Goal: Task Accomplishment & Management: Manage account settings

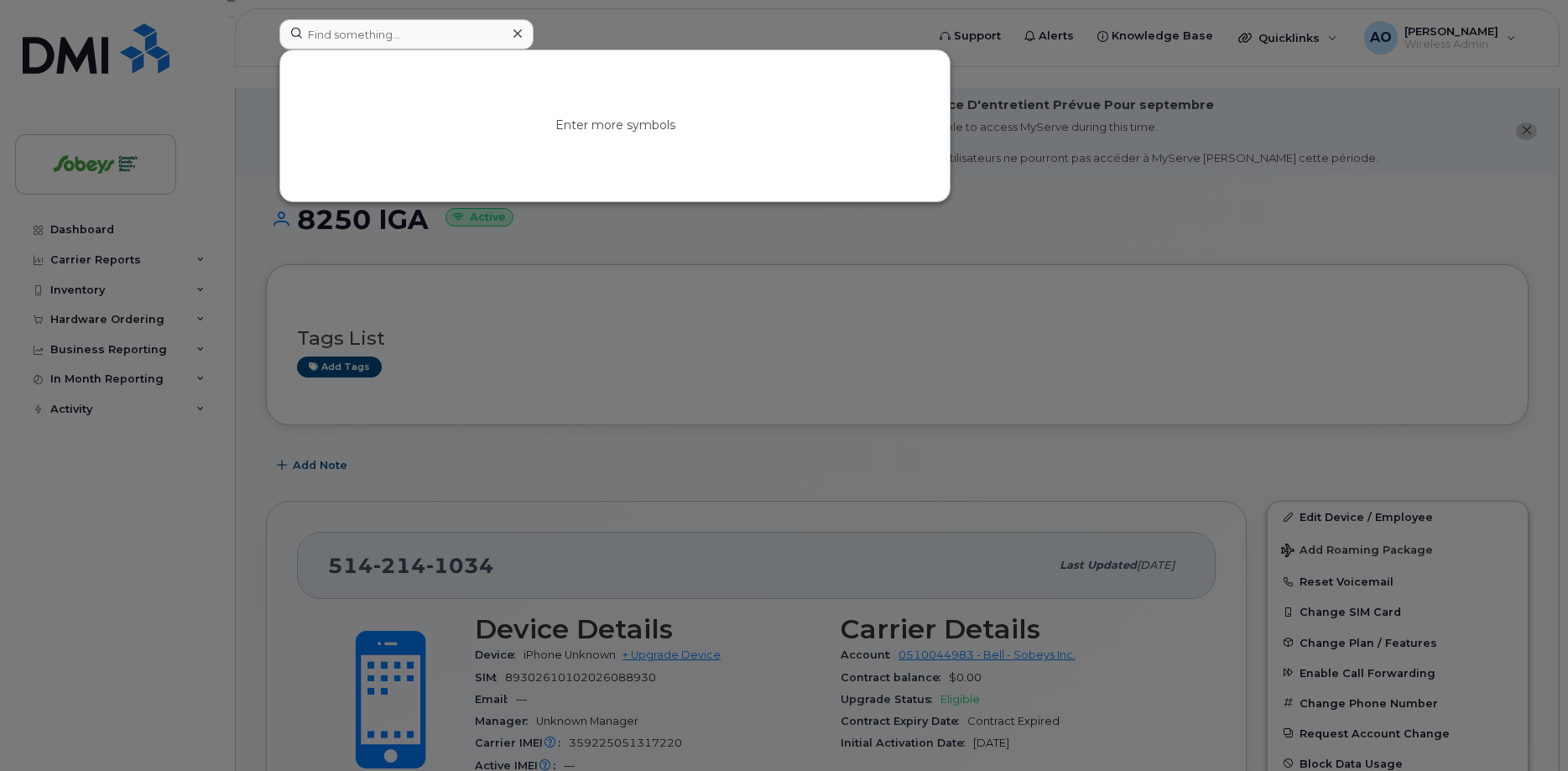
scroll to position [171, 0]
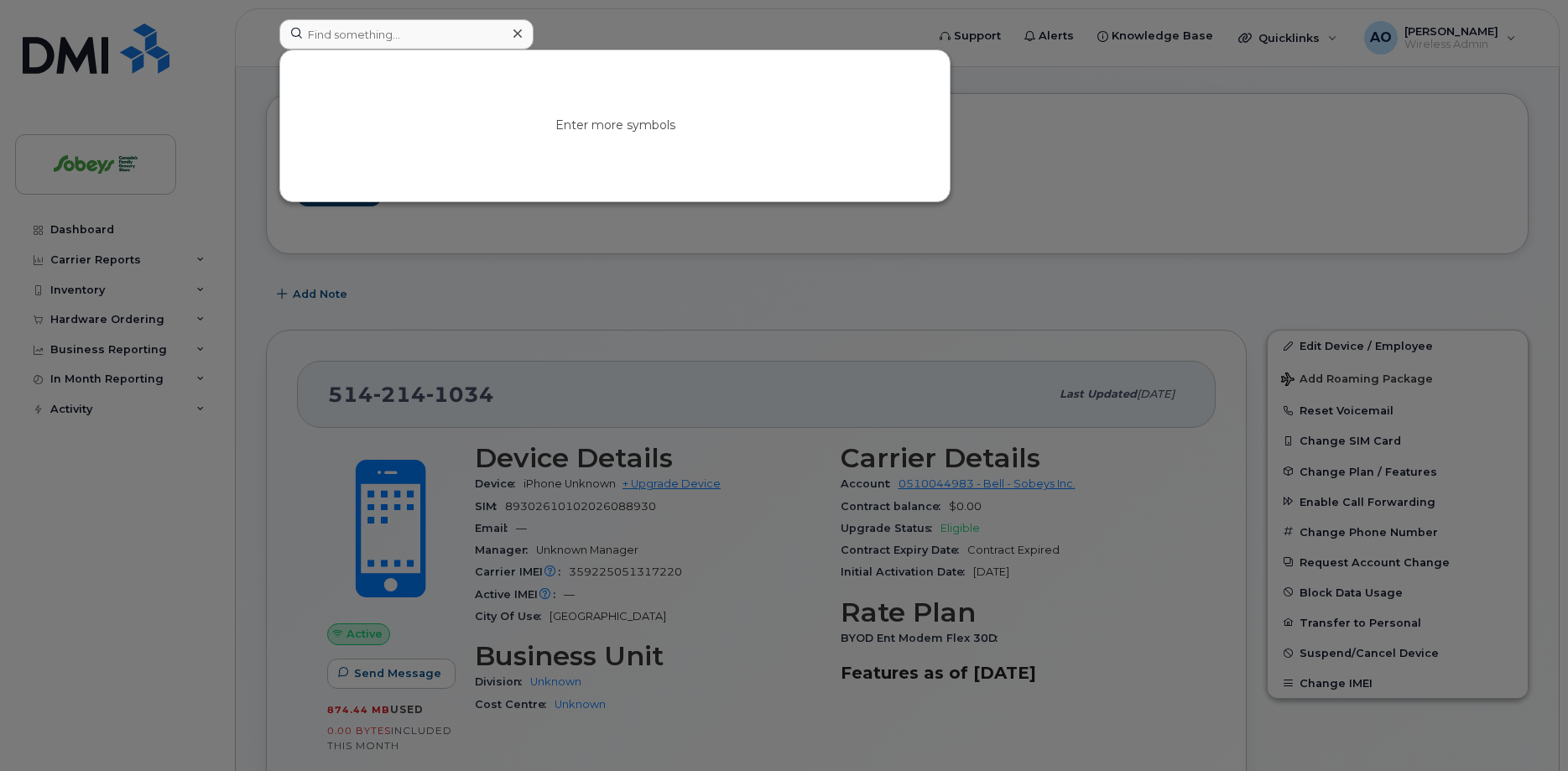
click at [396, 42] on input at bounding box center [406, 34] width 254 height 31
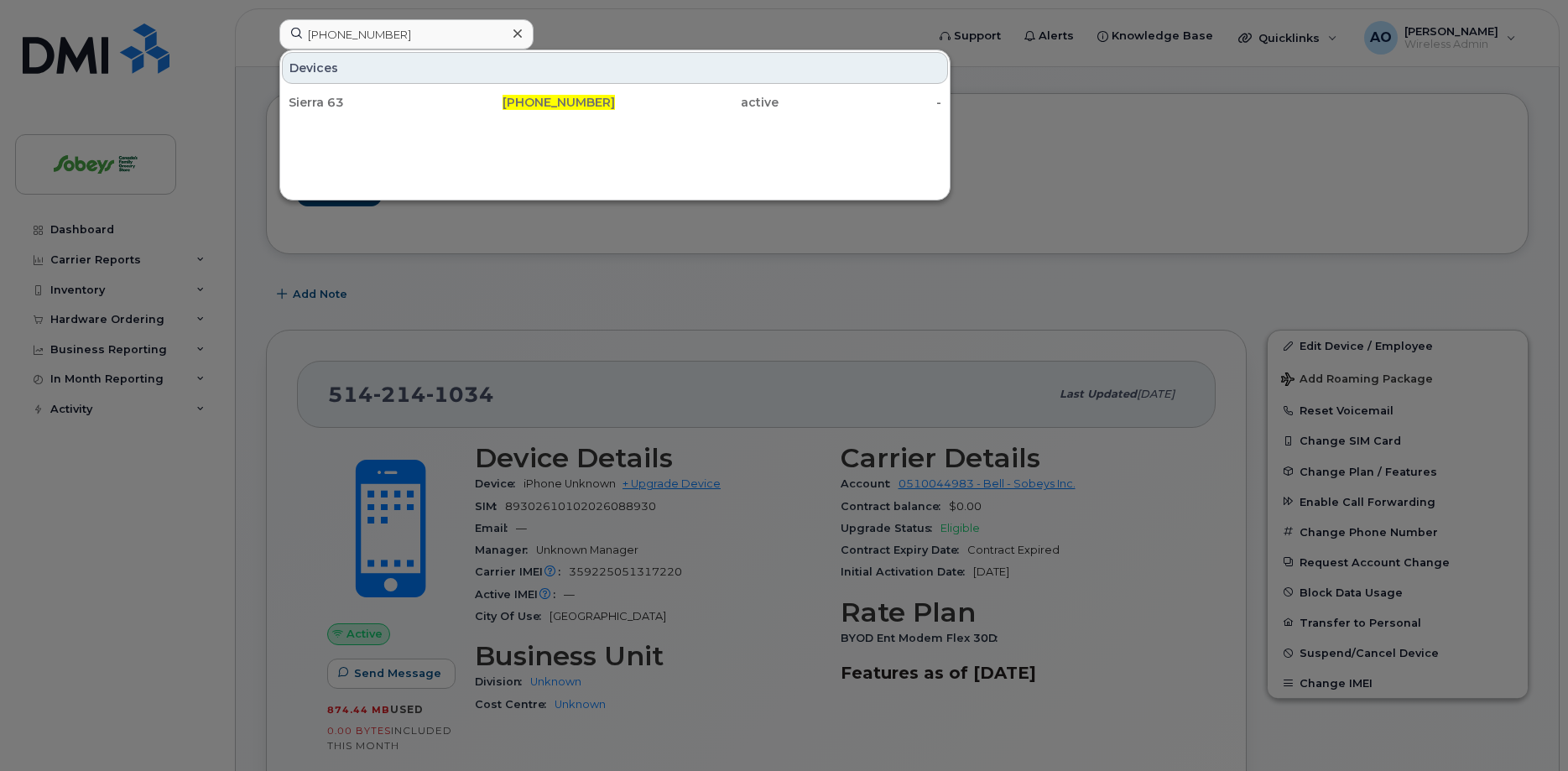
type input "514-229-1228"
click at [343, 108] on div "Sierra 63" at bounding box center [370, 102] width 163 height 17
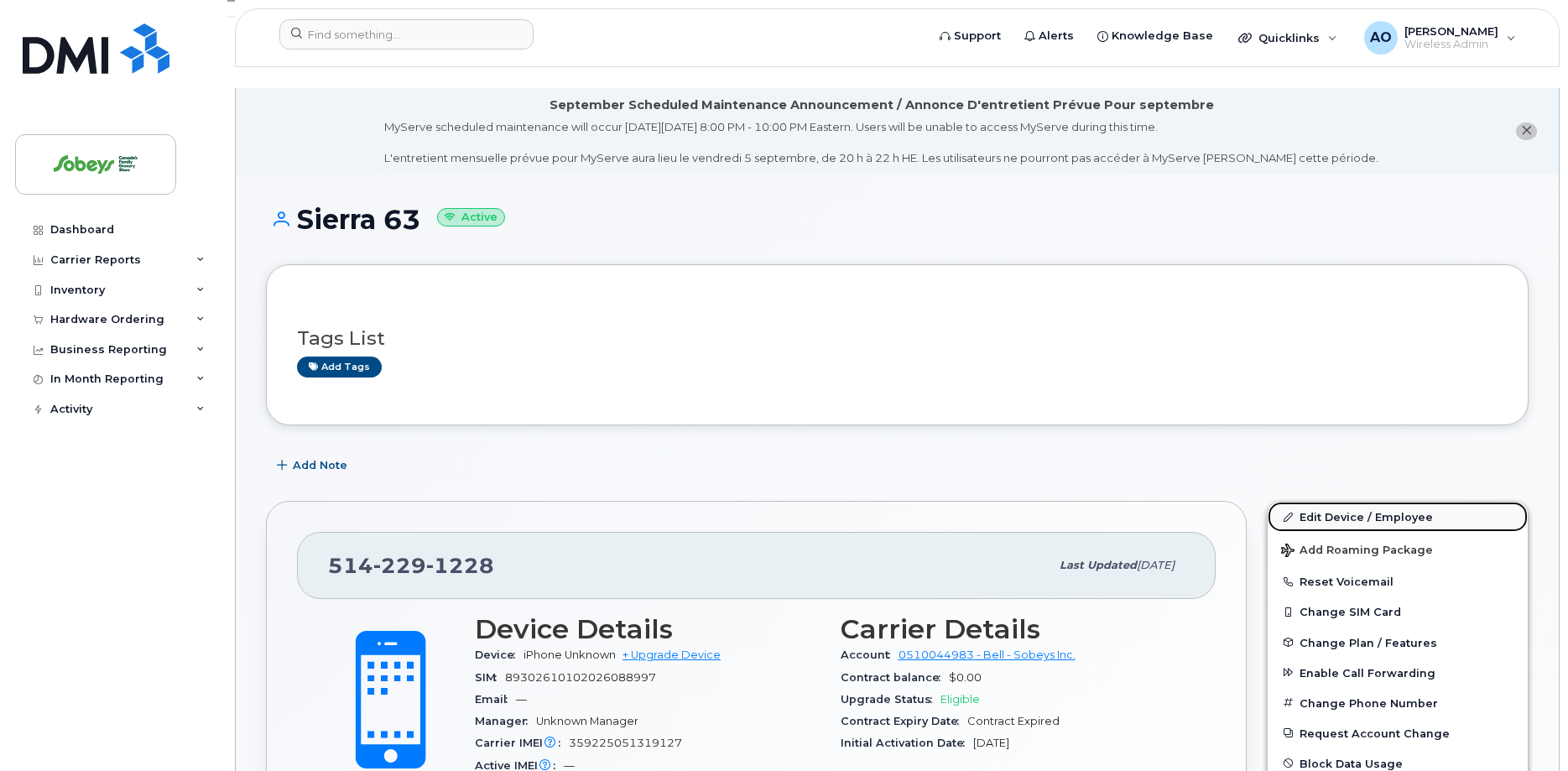
click at [1357, 504] on link "Edit Device / Employee" at bounding box center [1398, 517] width 260 height 31
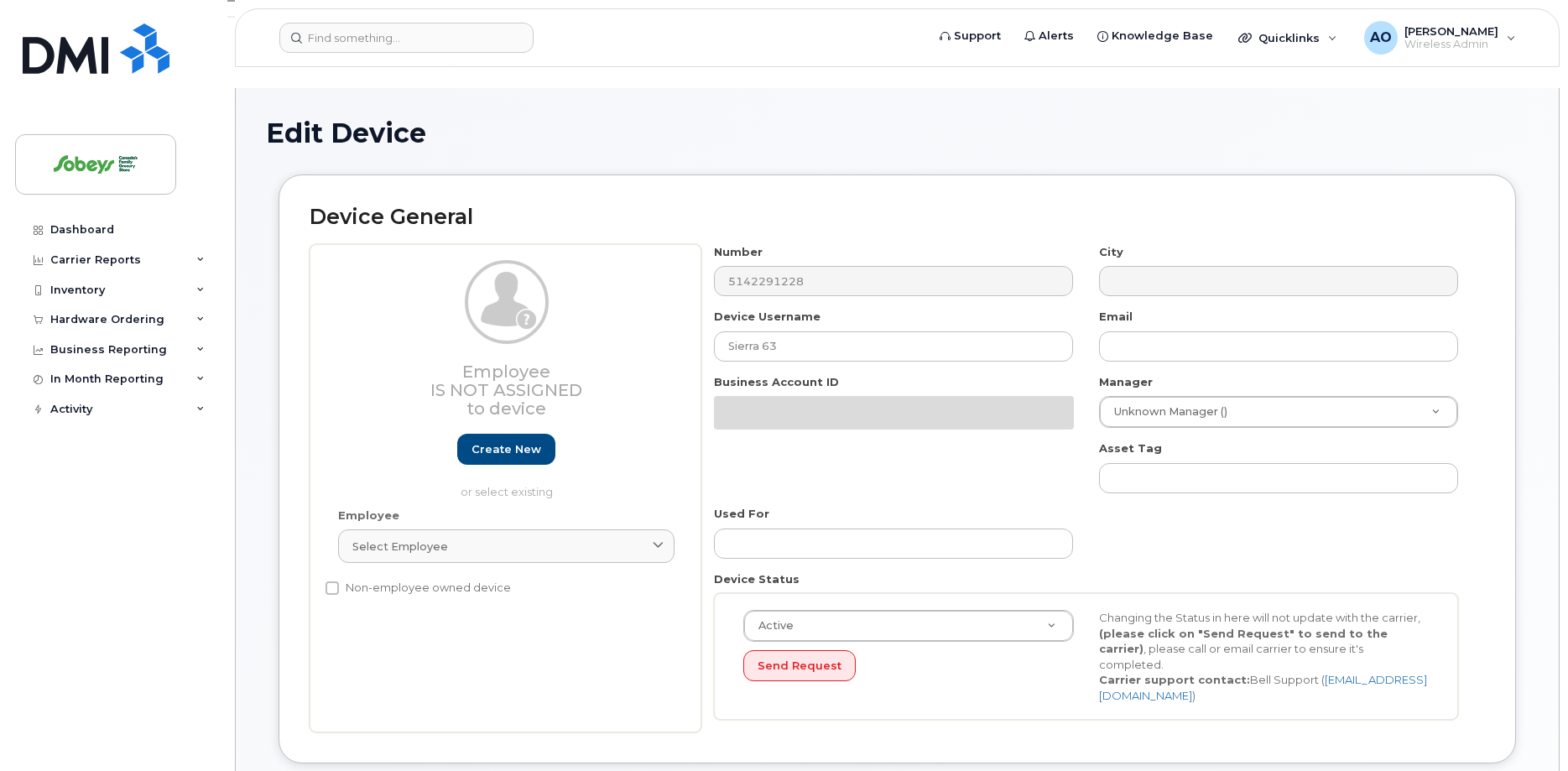
select select "17270599"
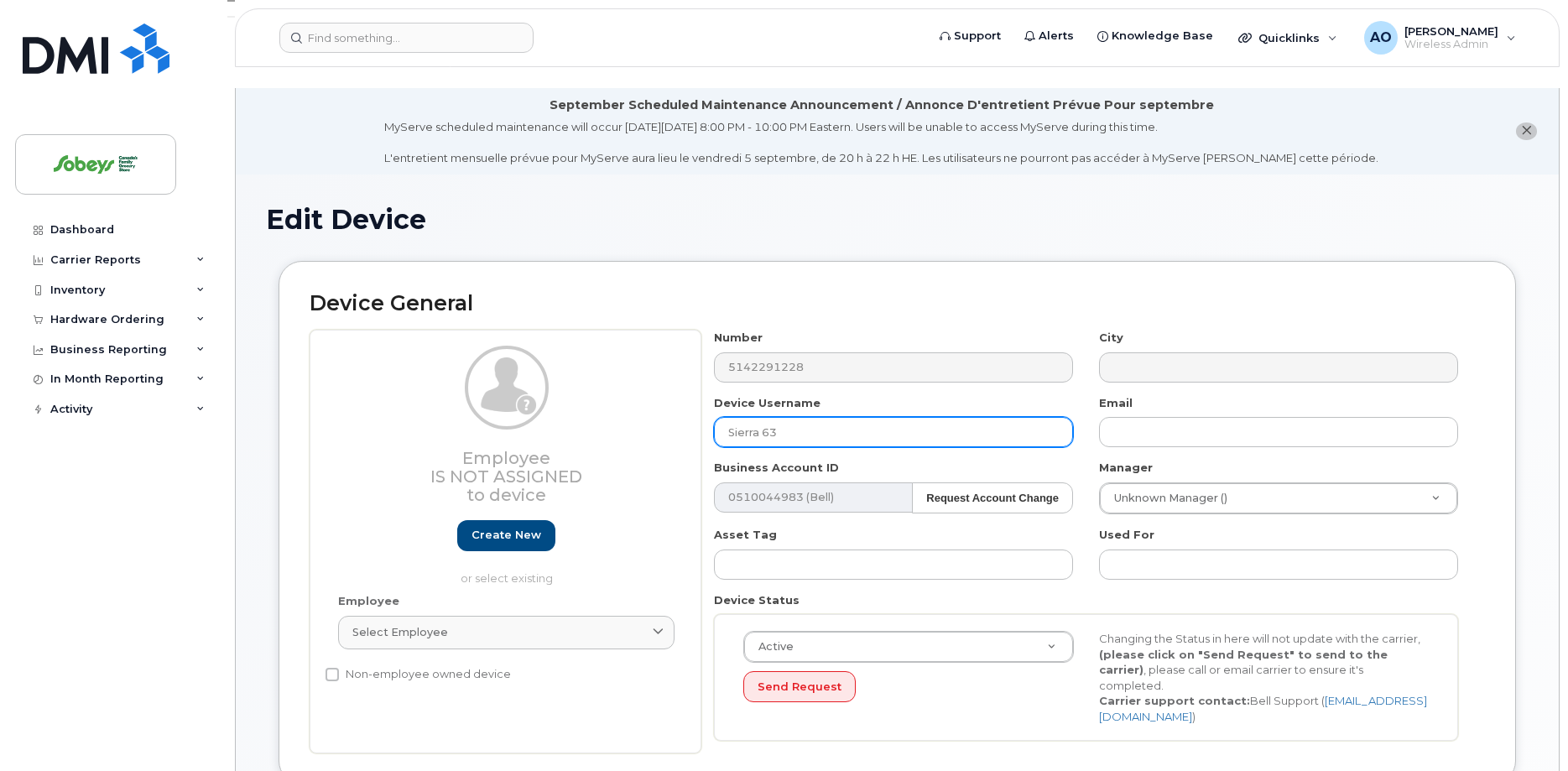
drag, startPoint x: 705, startPoint y: 402, endPoint x: 678, endPoint y: 397, distance: 27.5
click at [714, 417] on input "Sierra 63" at bounding box center [893, 432] width 359 height 31
paste input "IGA"
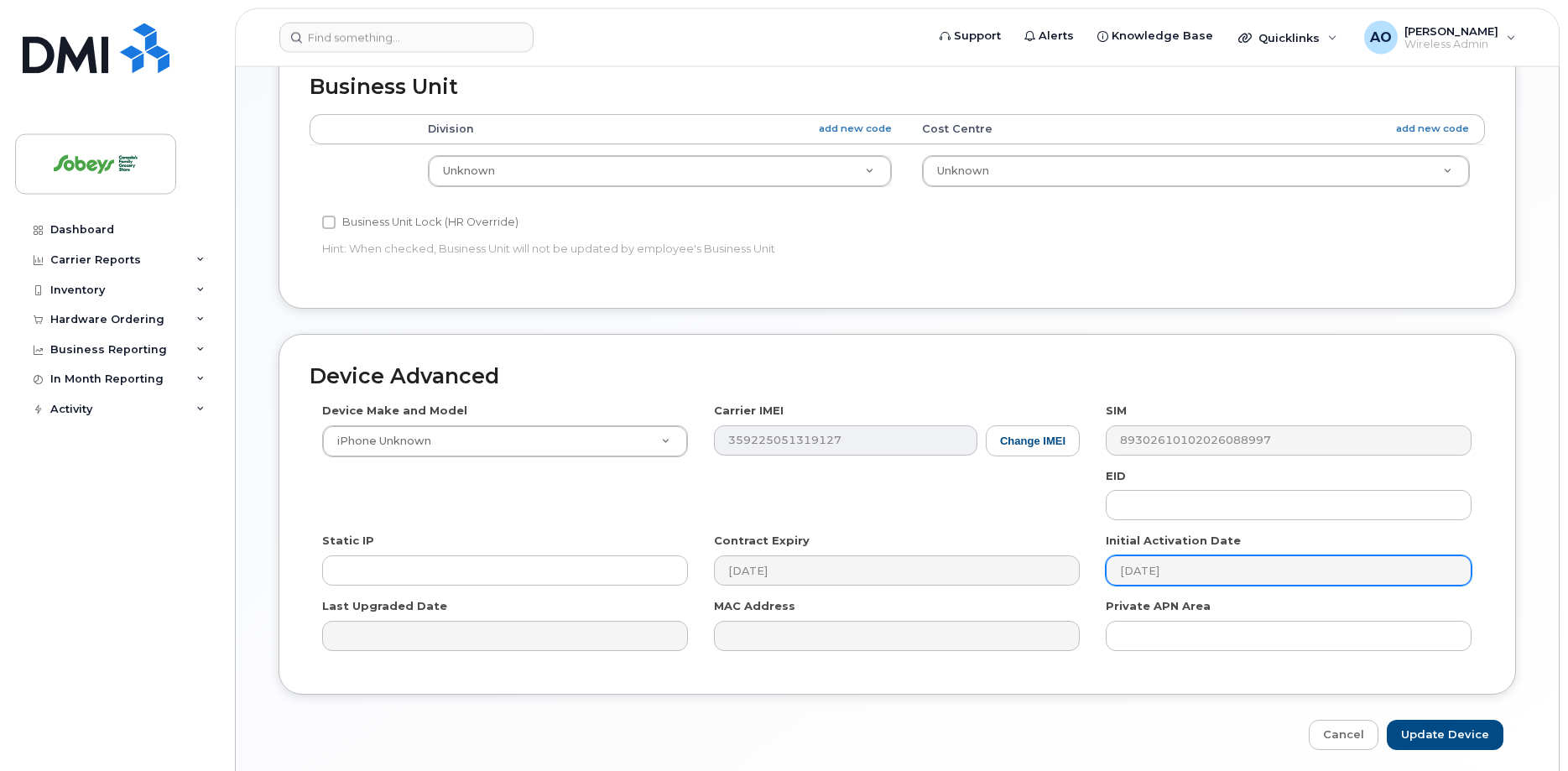
scroll to position [792, 0]
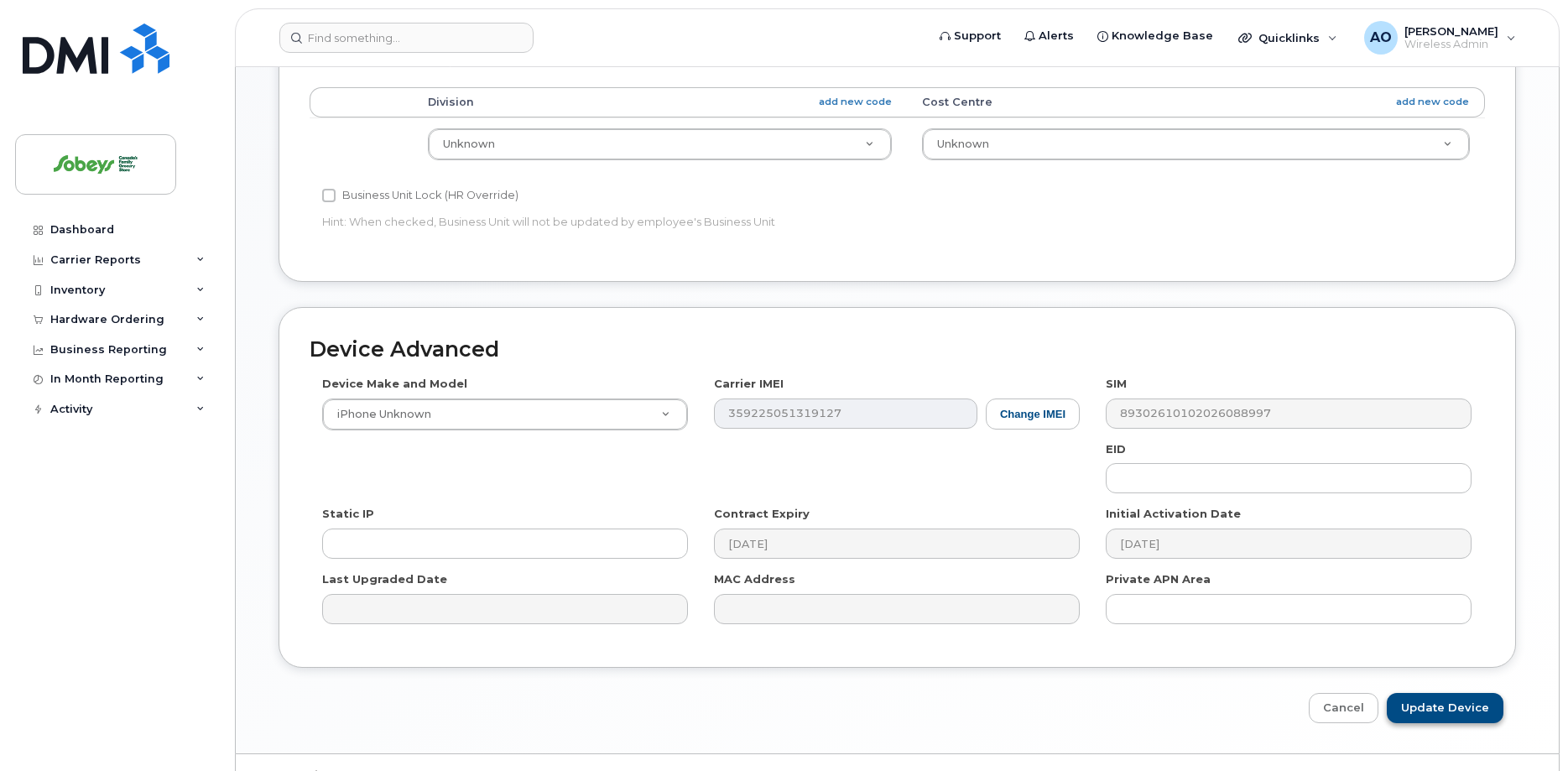
type input "8511 IGA"
drag, startPoint x: 1429, startPoint y: 660, endPoint x: 899, endPoint y: 394, distance: 593.0
click at [1428, 693] on input "Update Device" at bounding box center [1445, 708] width 117 height 31
type input "Saving..."
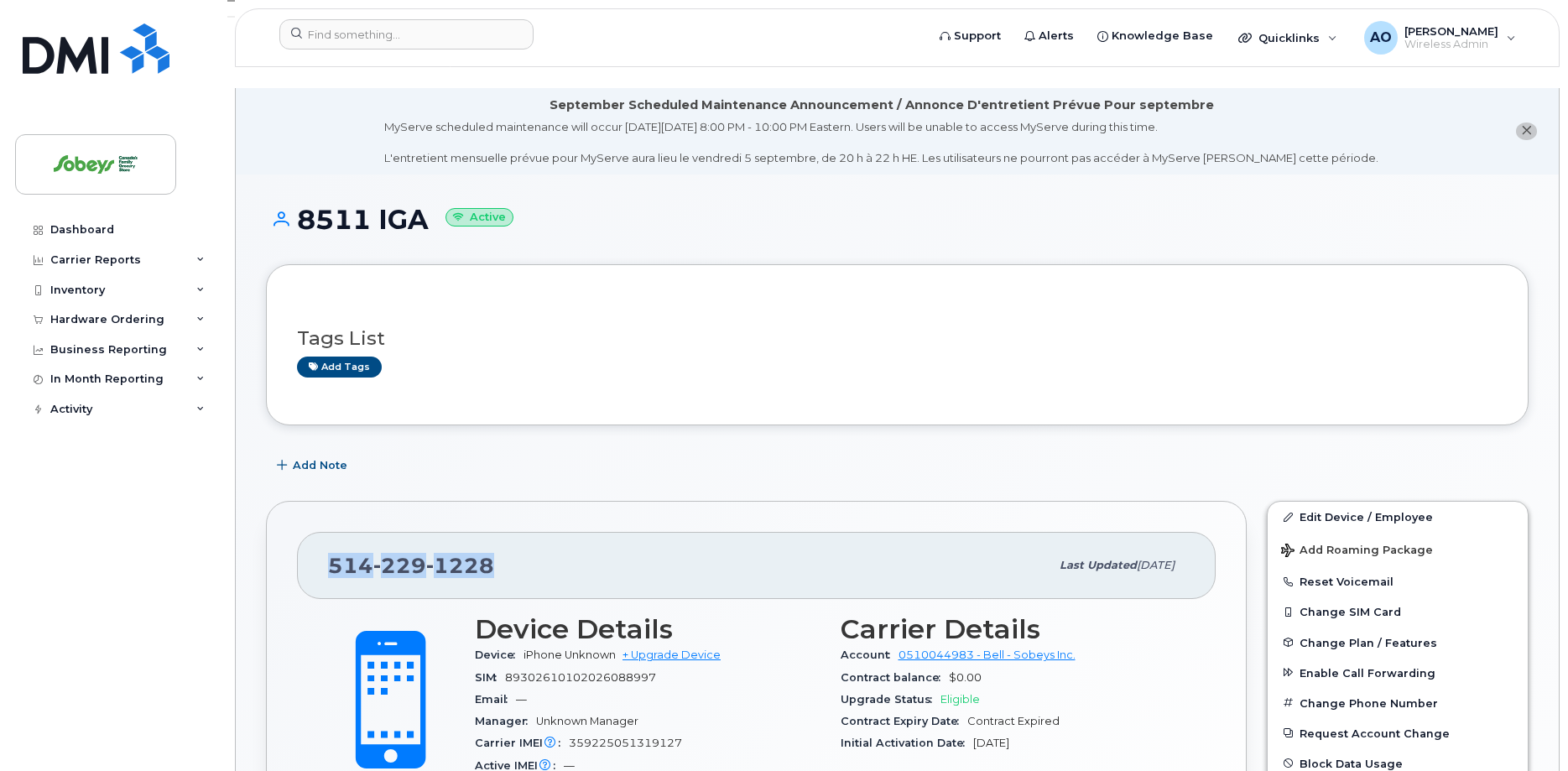
drag, startPoint x: 504, startPoint y: 549, endPoint x: 300, endPoint y: 541, distance: 204.2
click at [300, 541] on div "514 229 1228 Last updated Sep 07, 2025" at bounding box center [756, 565] width 919 height 67
copy span "514 229 1228"
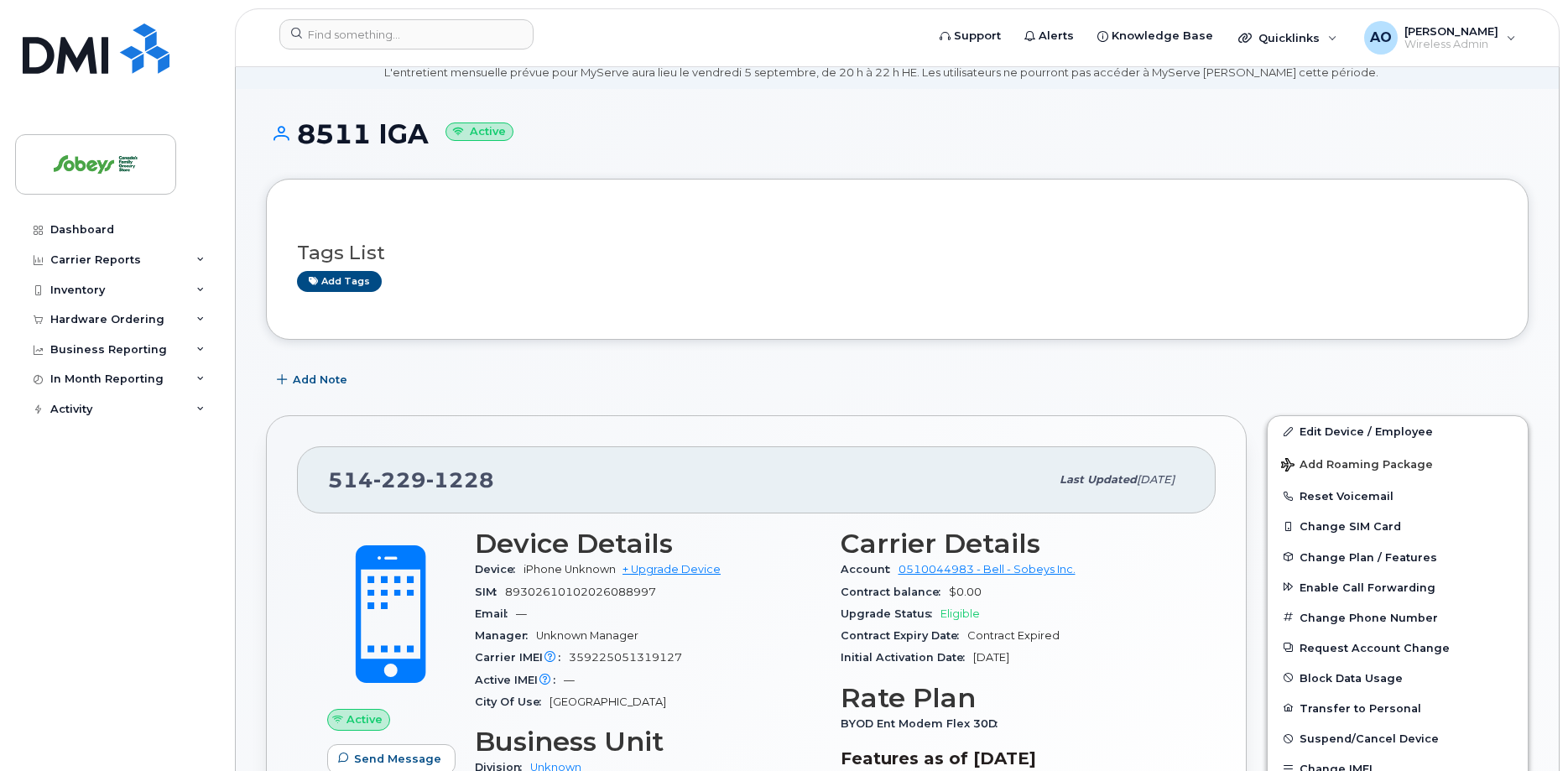
click at [608, 586] on span "89302610102026088997" at bounding box center [580, 592] width 151 height 13
click at [607, 586] on span "89302610102026088997" at bounding box center [580, 592] width 151 height 13
copy div "89302610102026088997"
click at [354, 52] on header "Support Alerts Knowledge Base Quicklinks Suspend / Cancel Device Change SIM Car…" at bounding box center [897, 37] width 1324 height 58
click at [354, 46] on input at bounding box center [406, 34] width 254 height 31
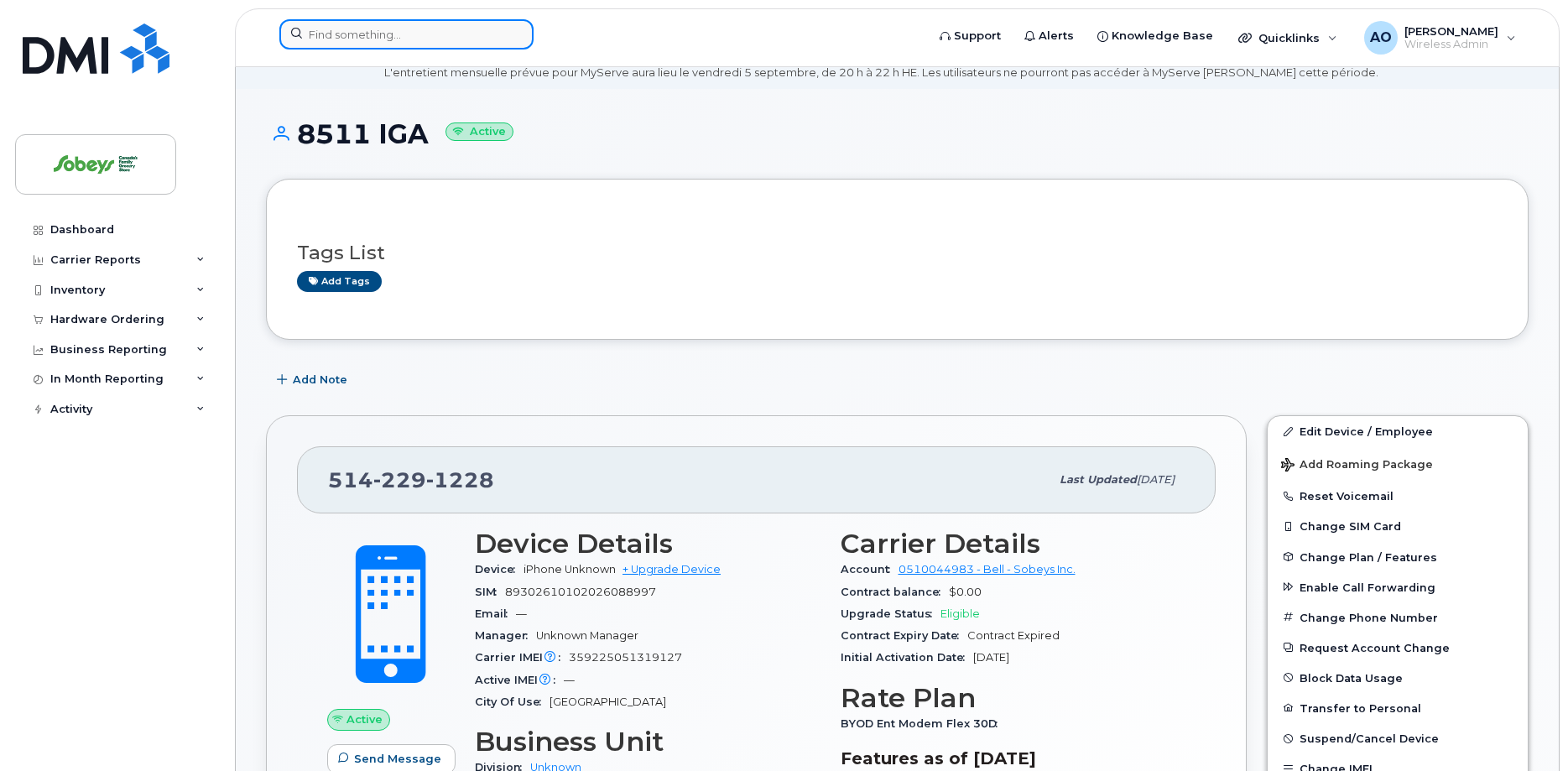
paste input "514-229-8327"
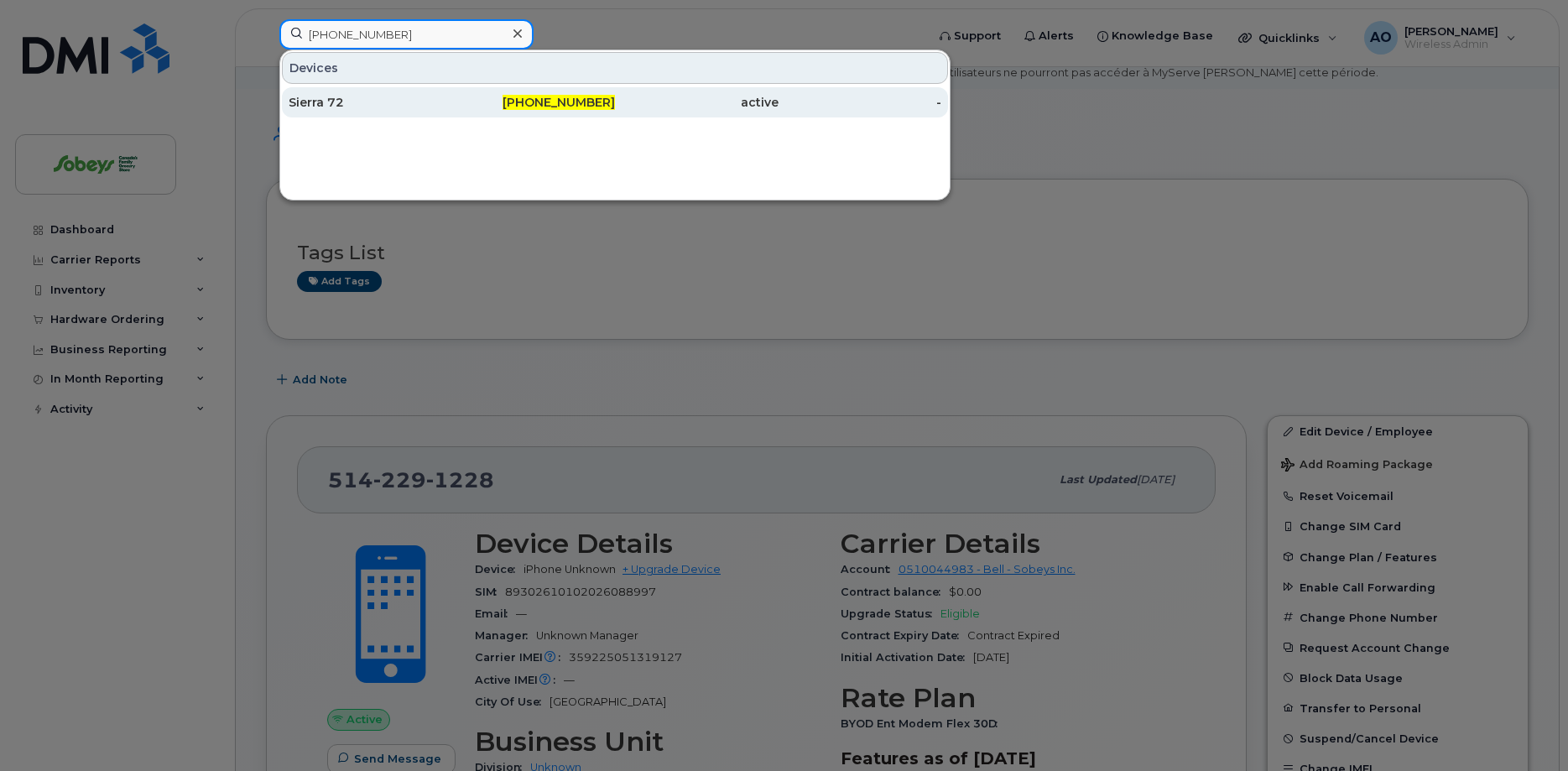
type input "514-229-8327"
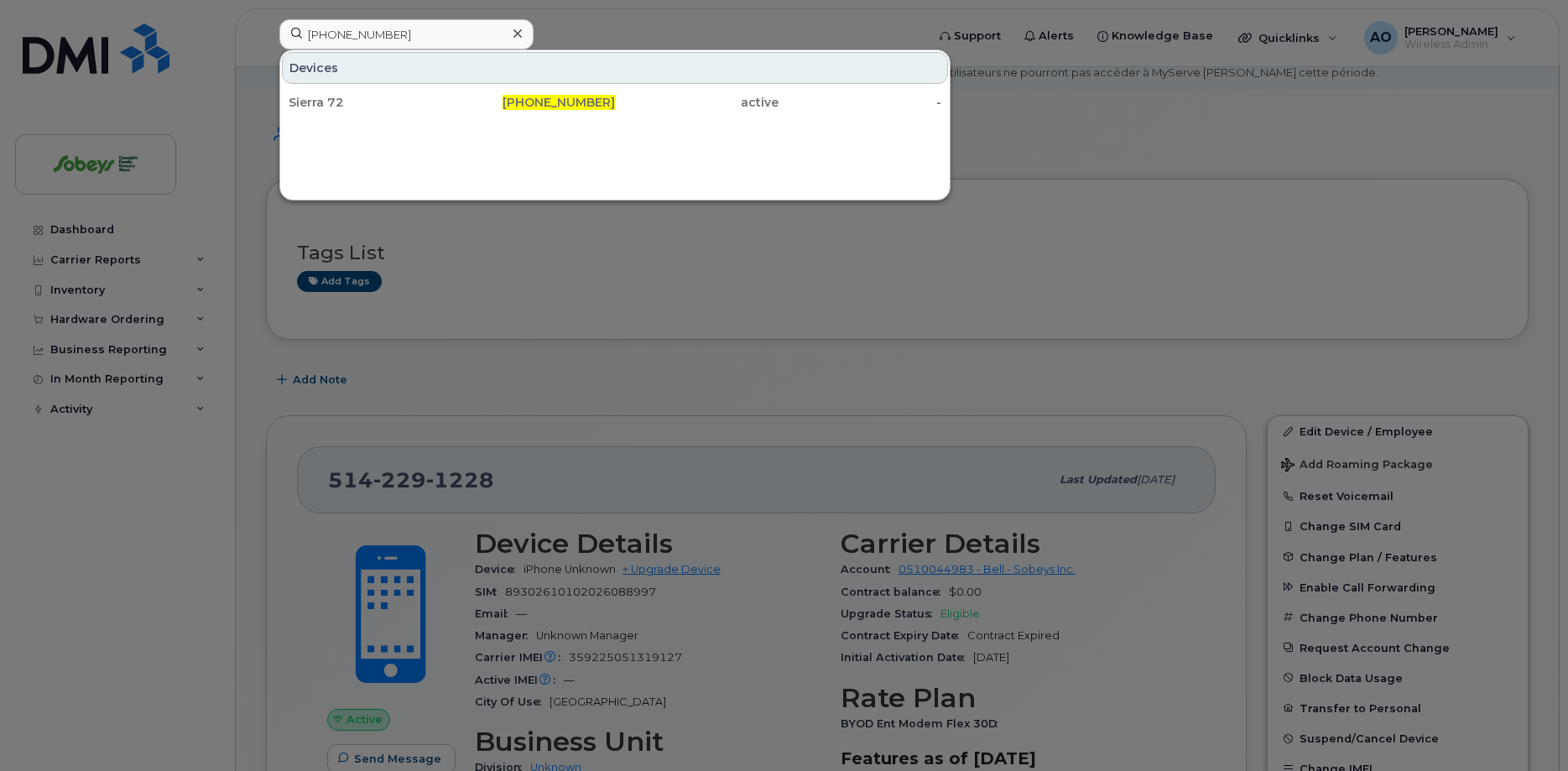
drag, startPoint x: 326, startPoint y: 106, endPoint x: 382, endPoint y: 183, distance: 95.2
click at [326, 105] on div "Sierra 72" at bounding box center [370, 102] width 163 height 17
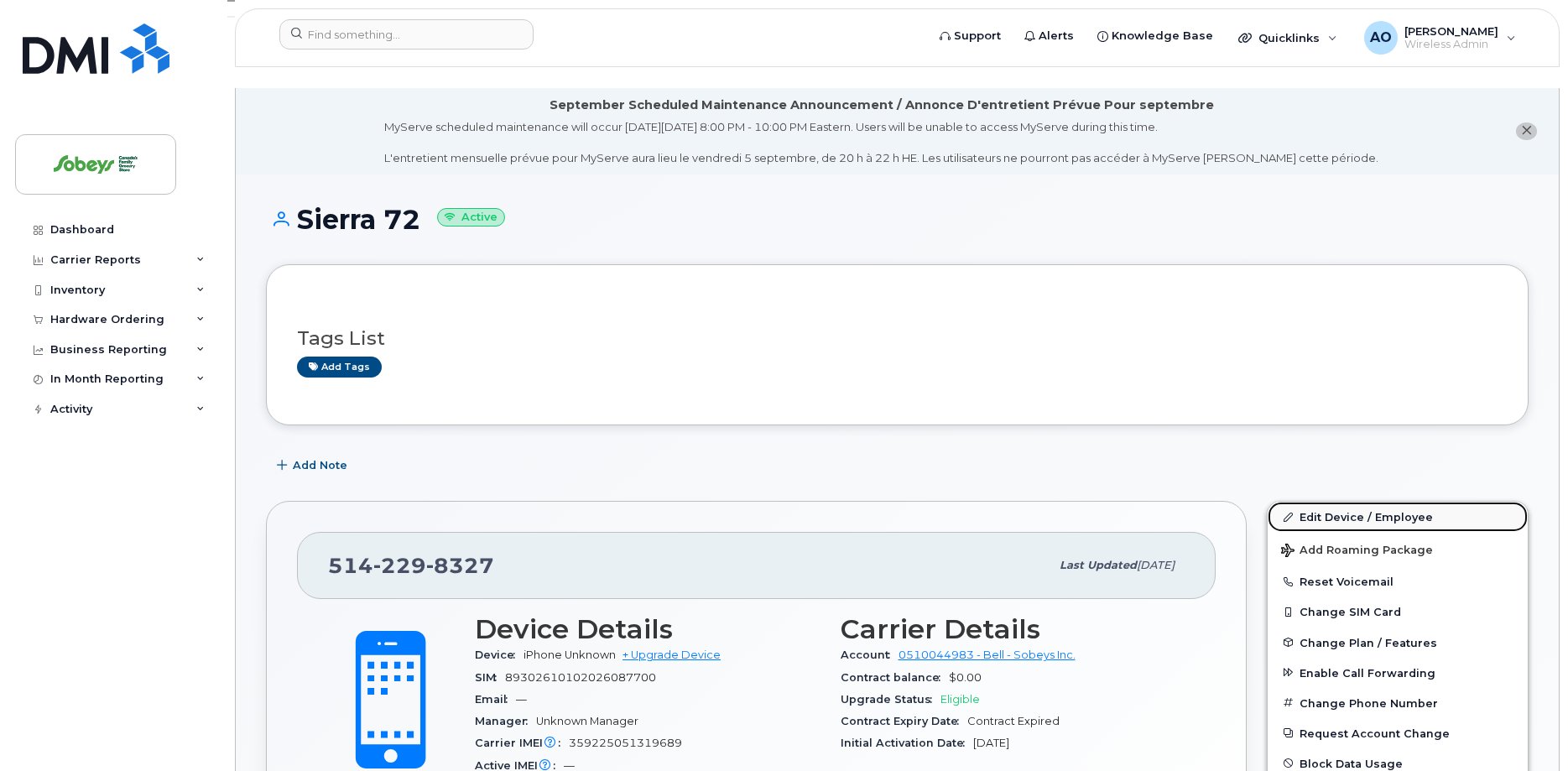
click at [1352, 502] on link "Edit Device / Employee" at bounding box center [1398, 517] width 260 height 31
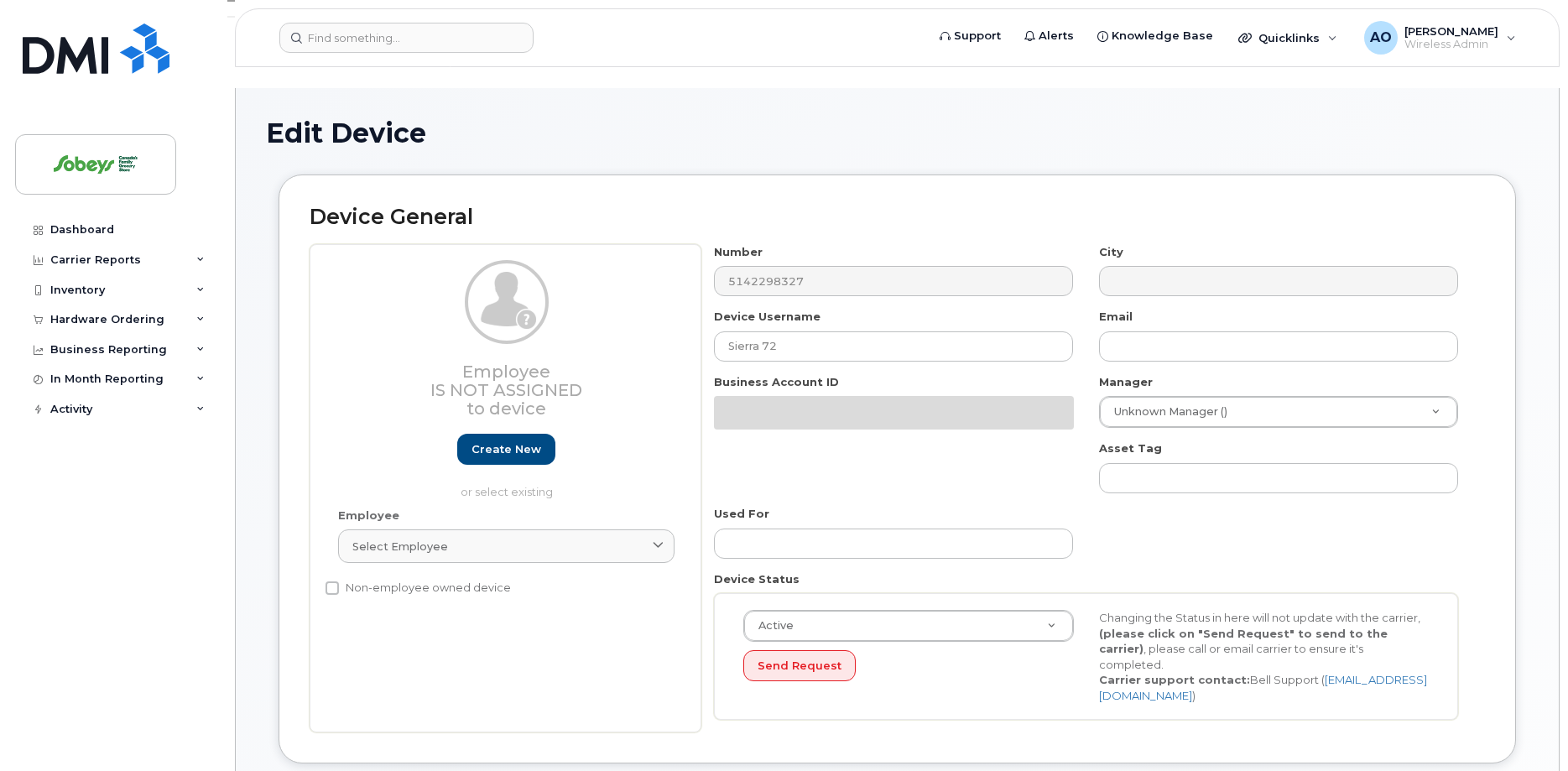
select select "17270599"
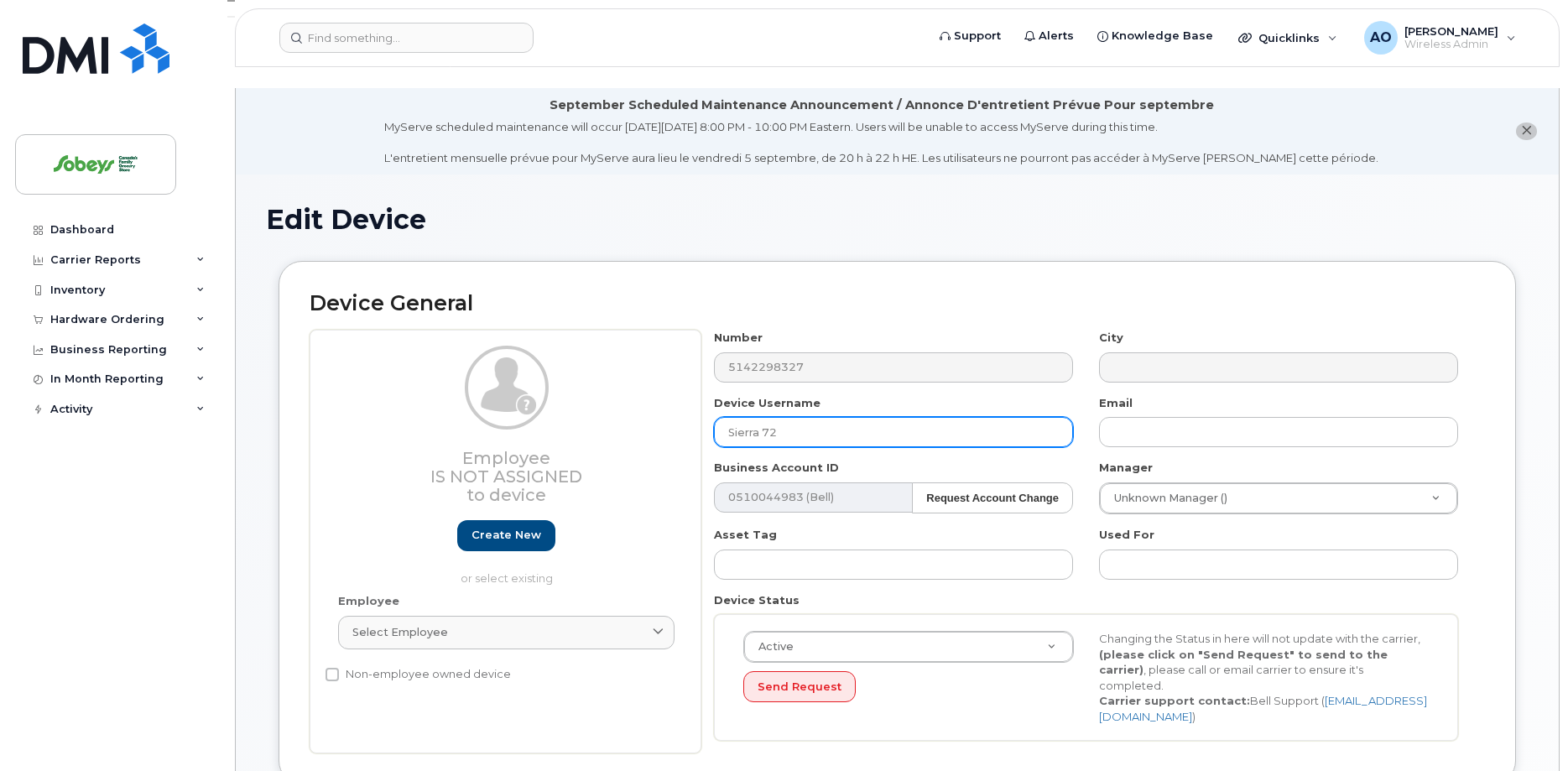
drag, startPoint x: 776, startPoint y: 406, endPoint x: 646, endPoint y: 386, distance: 131.5
click at [714, 417] on input "Sierra 72" at bounding box center [893, 432] width 359 height 31
paste input "8643"
click at [861, 417] on input "8643" at bounding box center [893, 432] width 359 height 31
paste input "IGA"
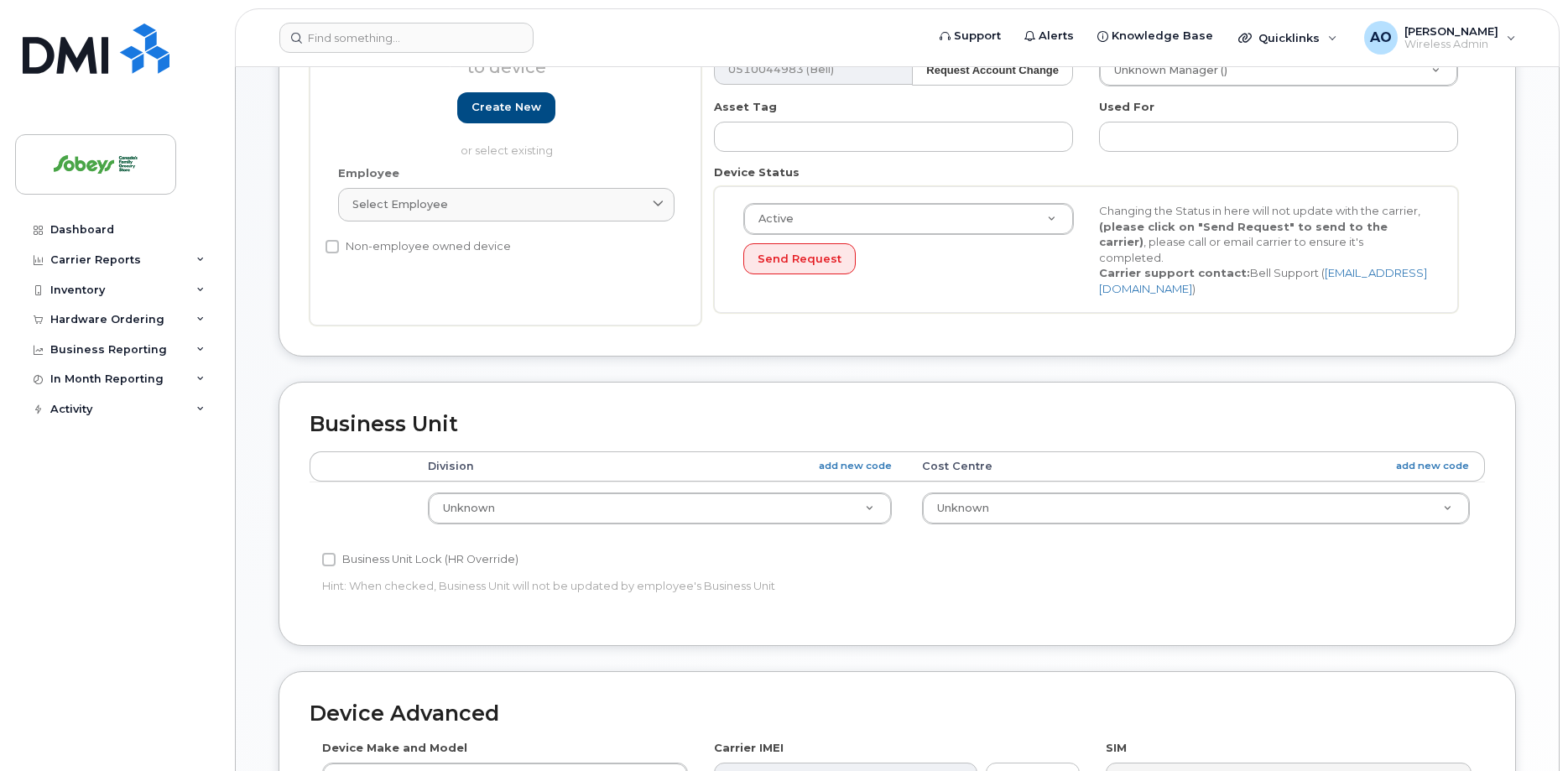
scroll to position [770, 0]
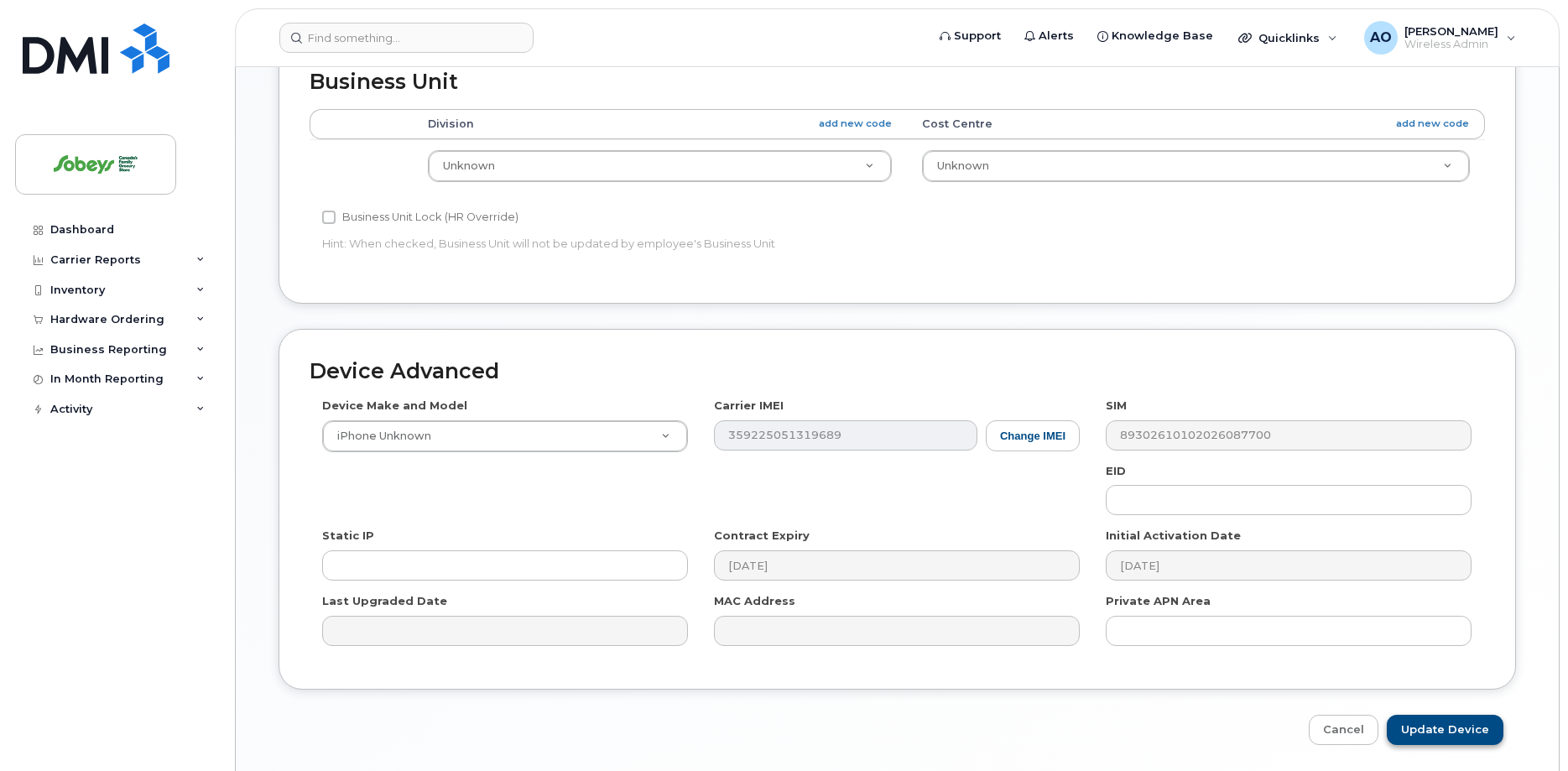
type input "8643 IGA"
click at [1440, 715] on input "Update Device" at bounding box center [1445, 729] width 117 height 31
type input "Saving..."
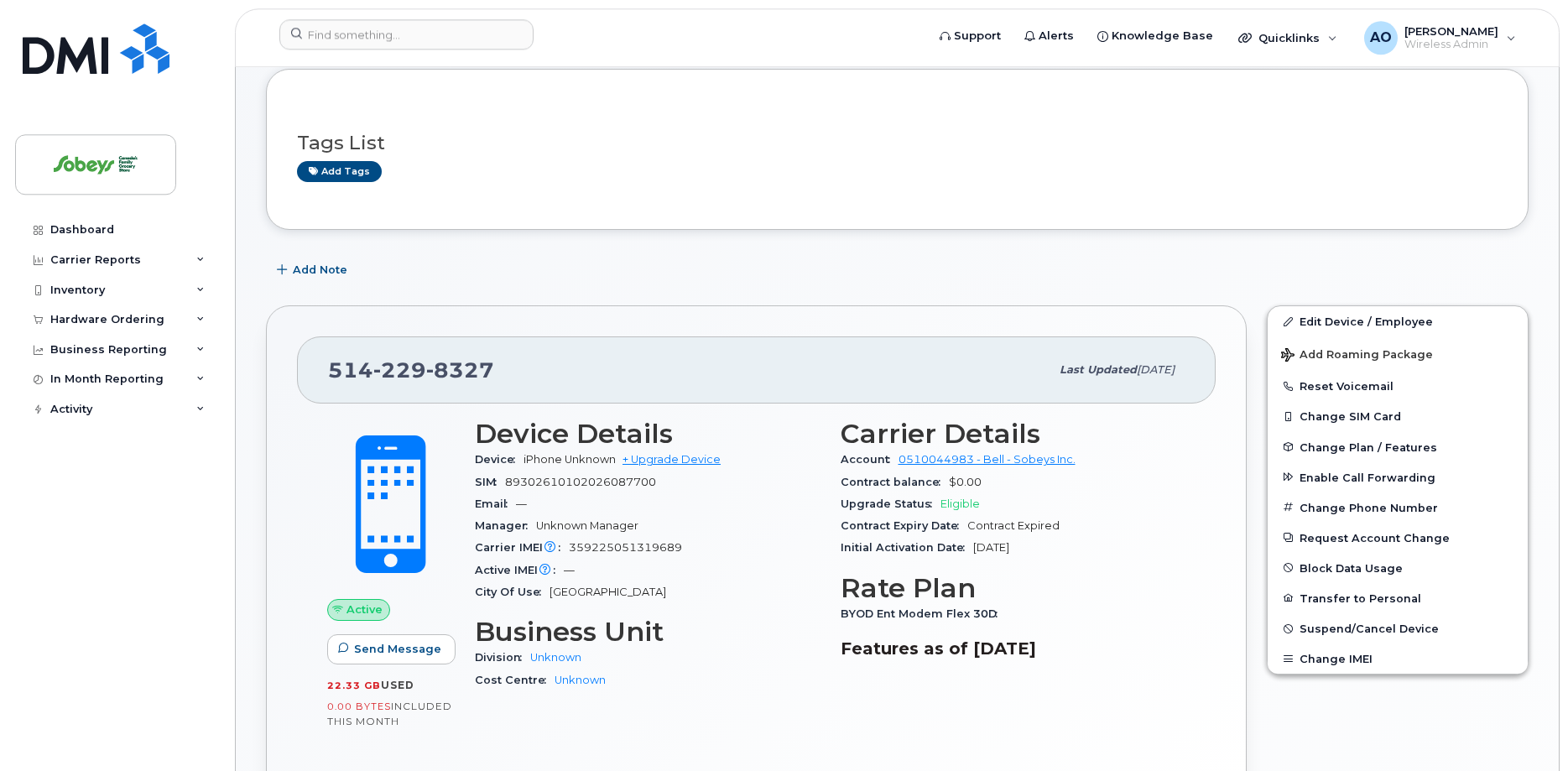
scroll to position [342, 0]
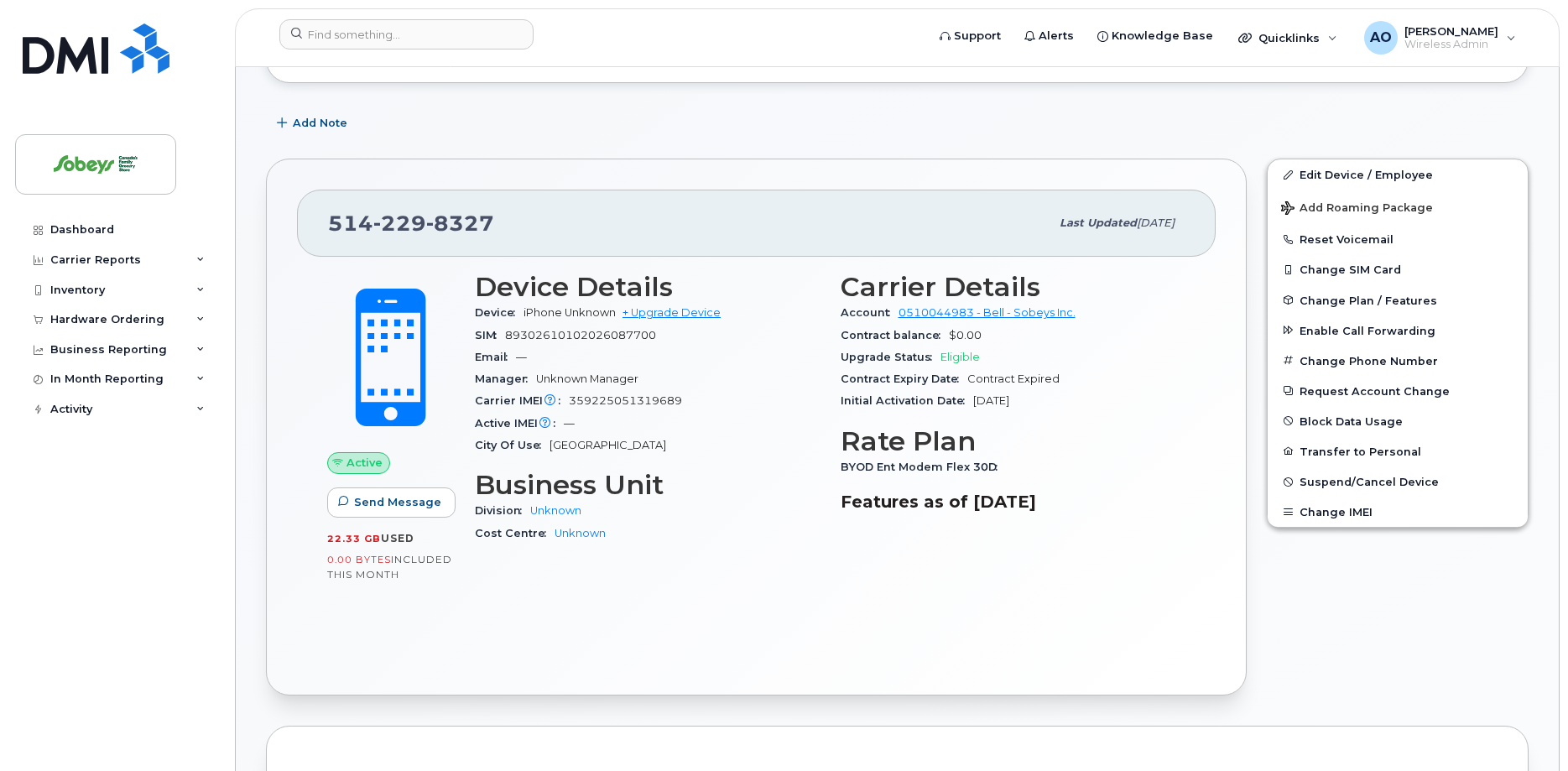
click at [598, 329] on span "89302610102026087700" at bounding box center [580, 335] width 151 height 13
copy div "89302610102026087700"
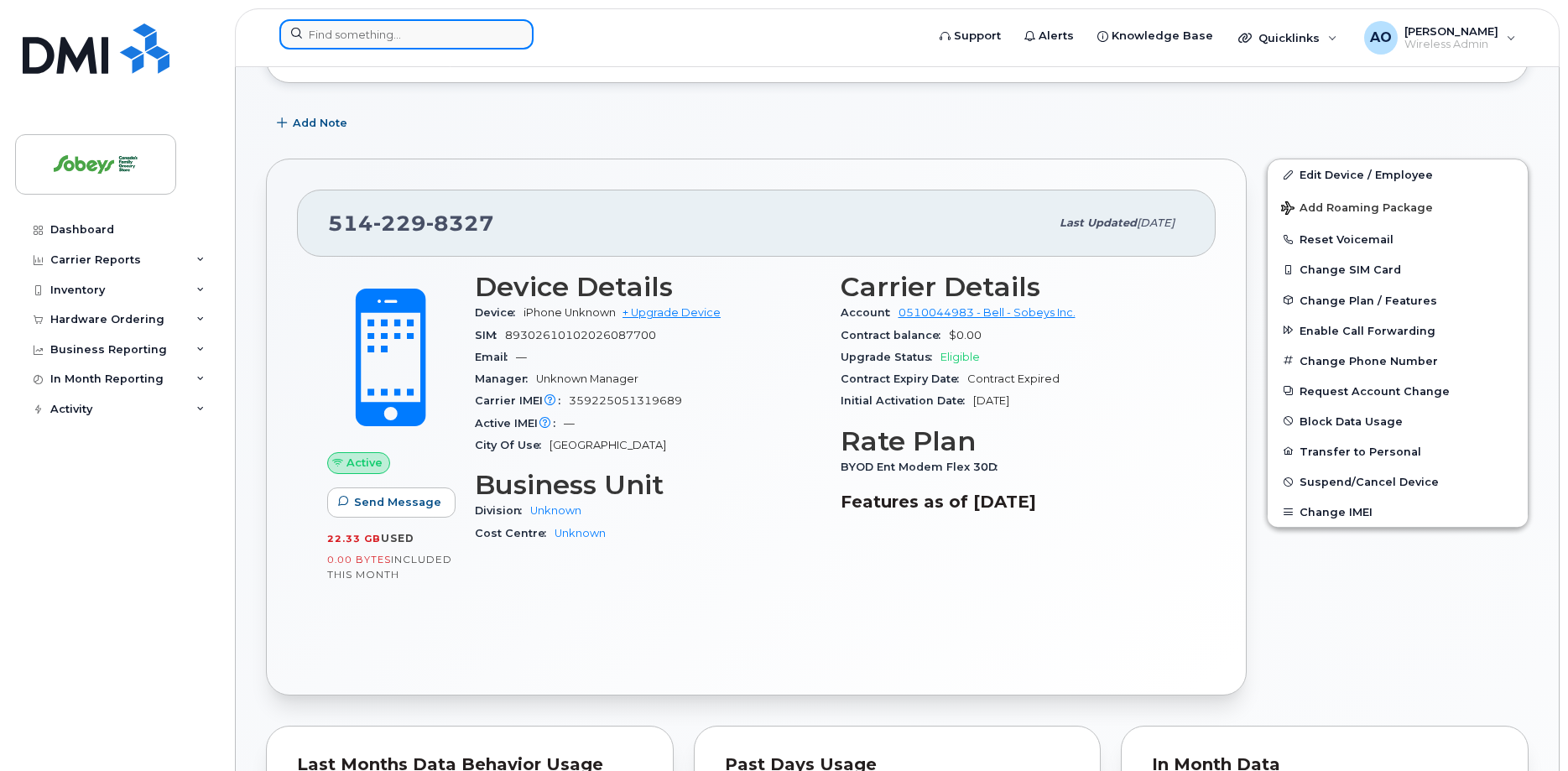
click at [477, 48] on input at bounding box center [406, 34] width 254 height 31
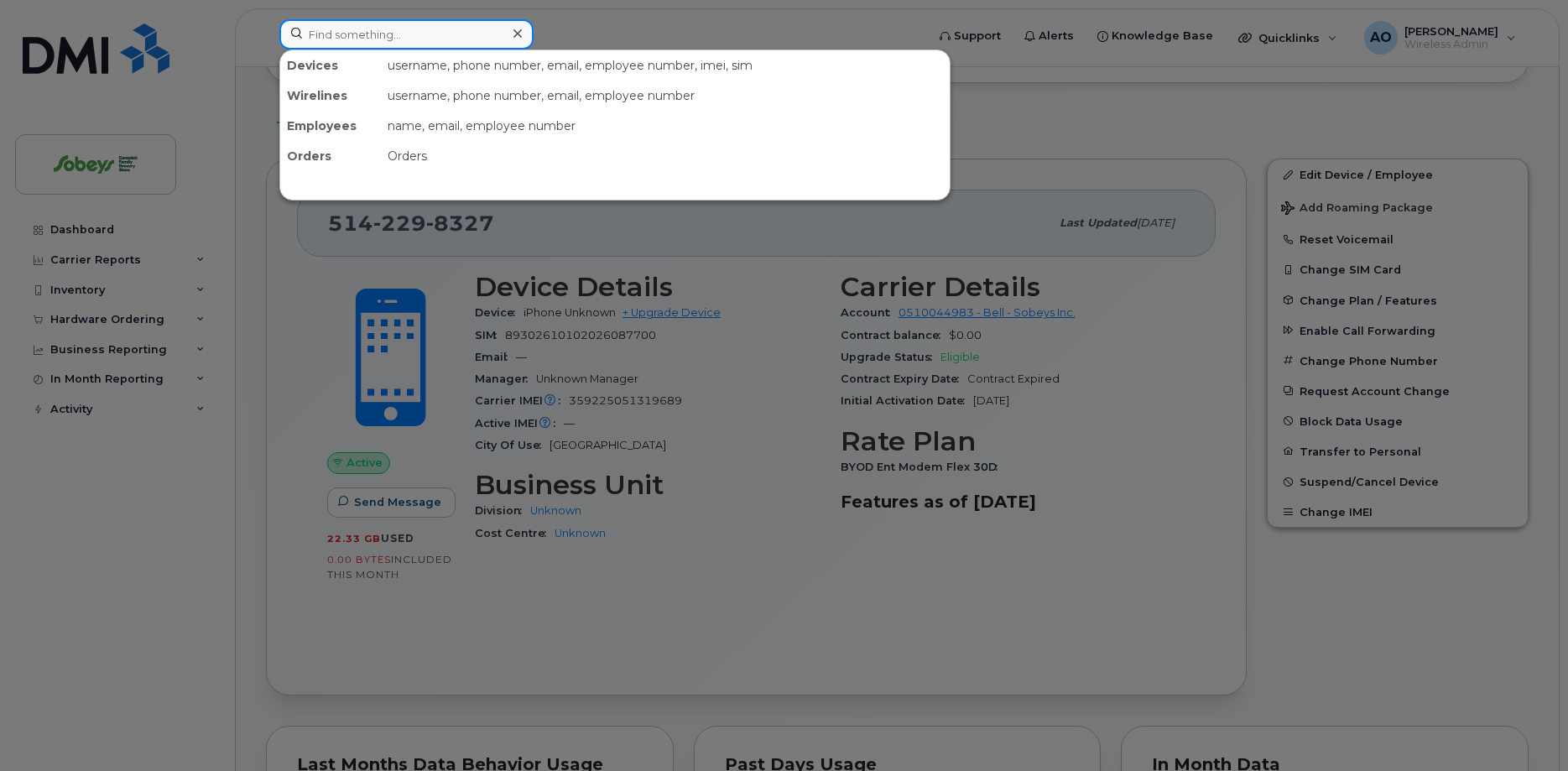
paste input "8645"
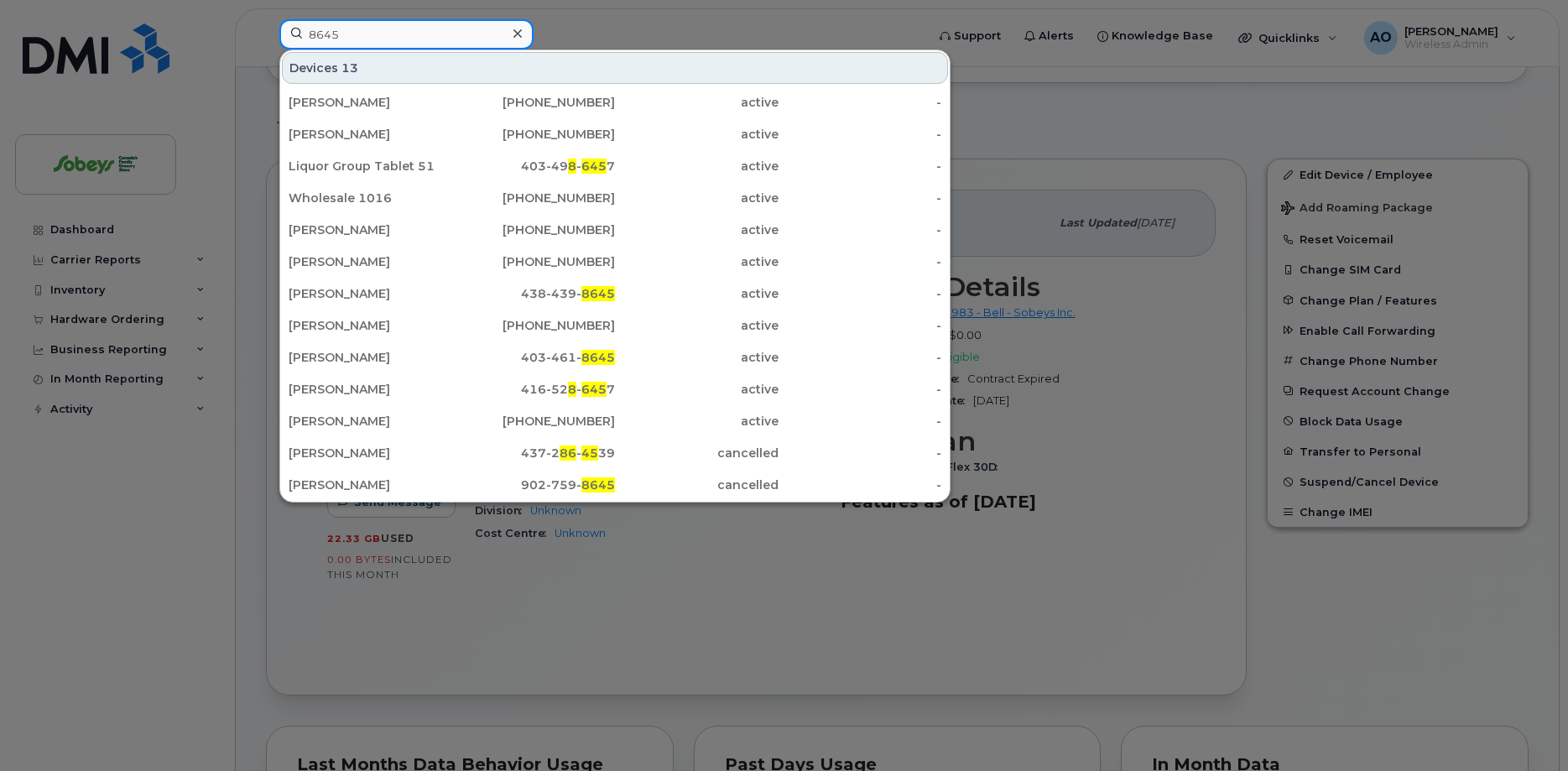
type input "8645"
